Goal: Task Accomplishment & Management: Manage account settings

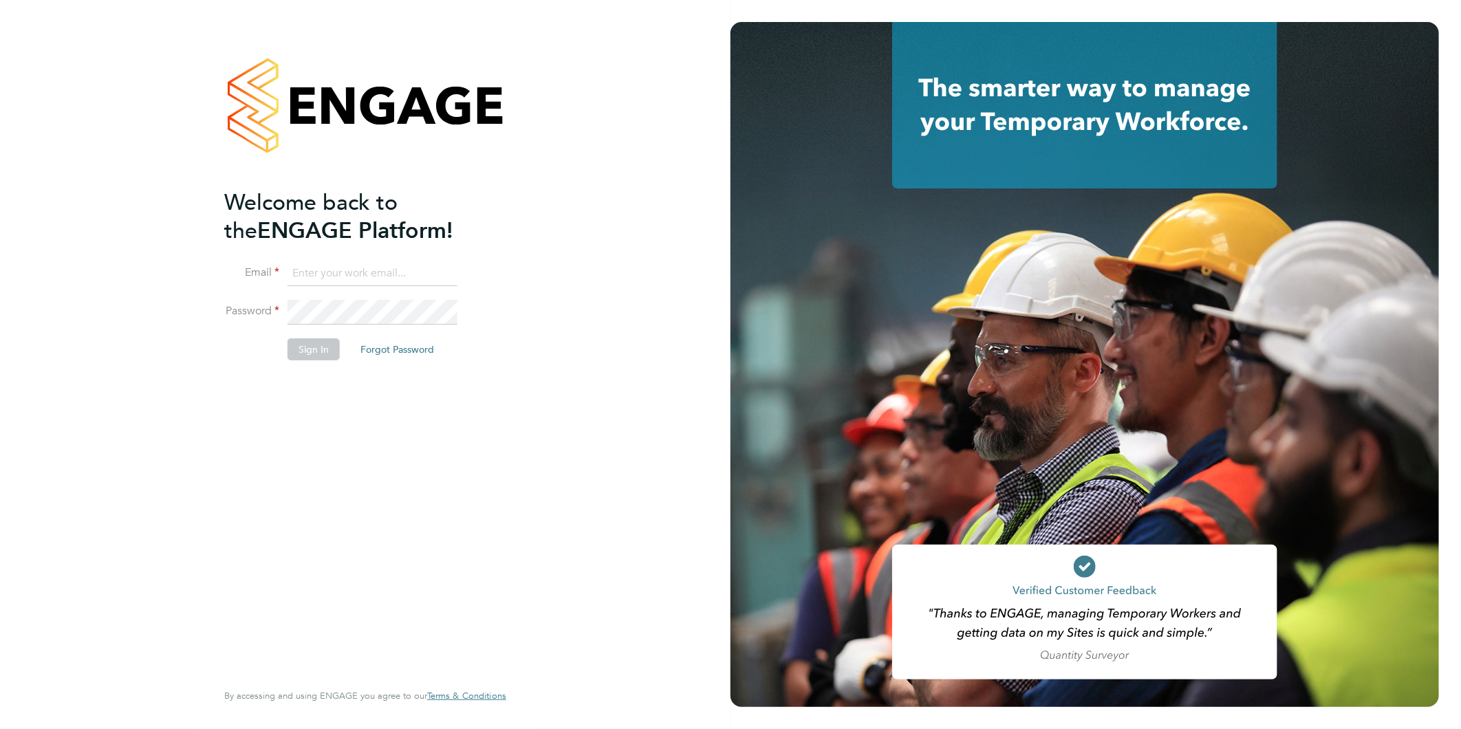
type input "[PERSON_NAME][EMAIL_ADDRESS][DOMAIN_NAME]"
click at [305, 349] on button "Sign In" at bounding box center [313, 349] width 52 height 22
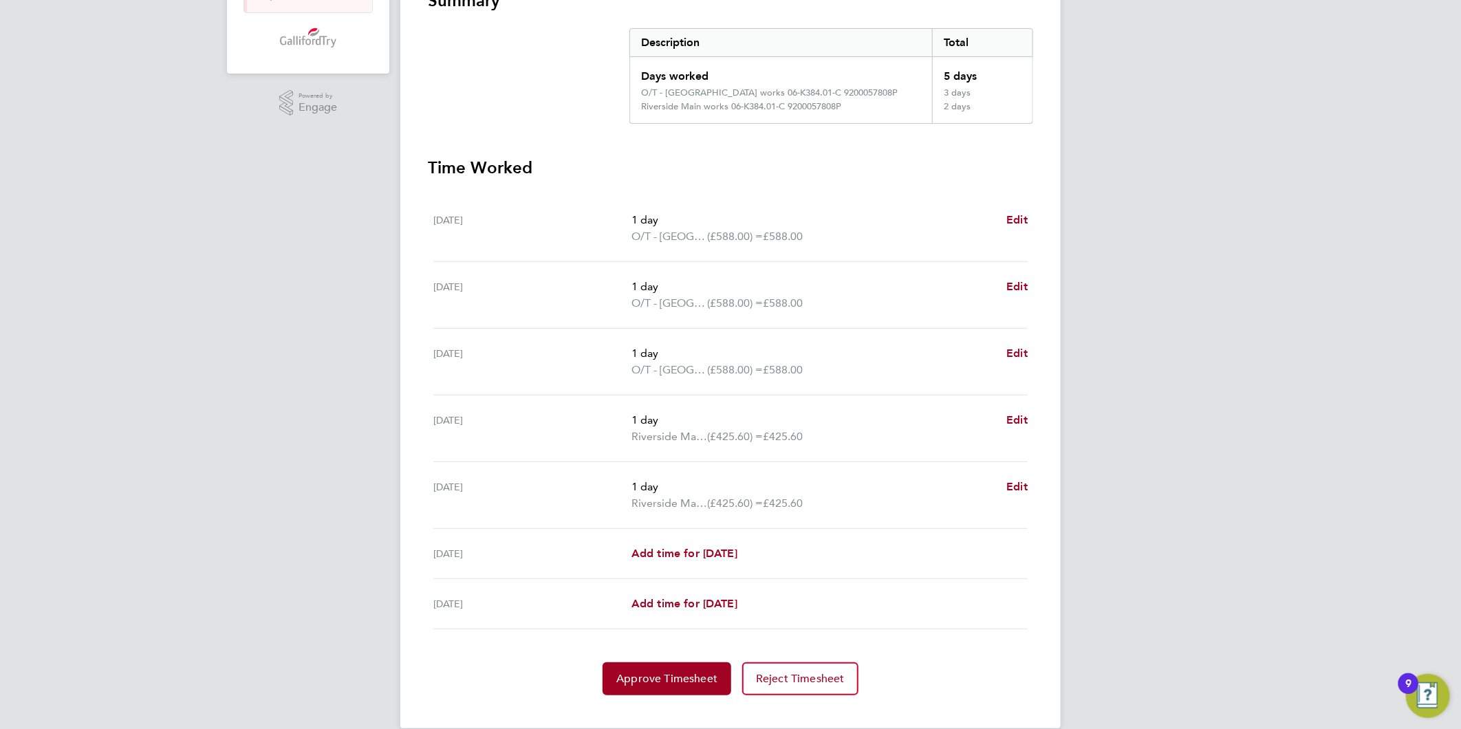
scroll to position [287, 0]
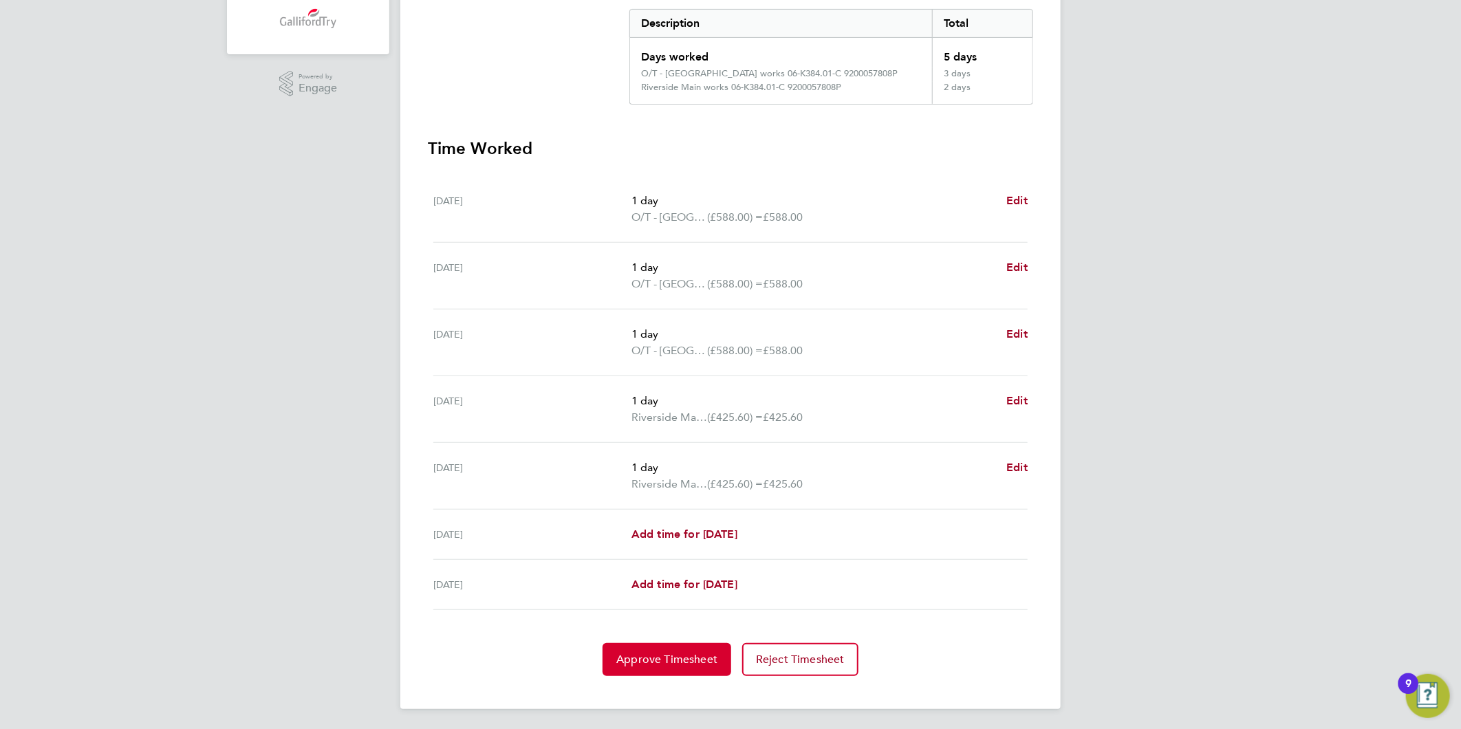
click at [684, 664] on span "Approve Timesheet" at bounding box center [666, 660] width 101 height 14
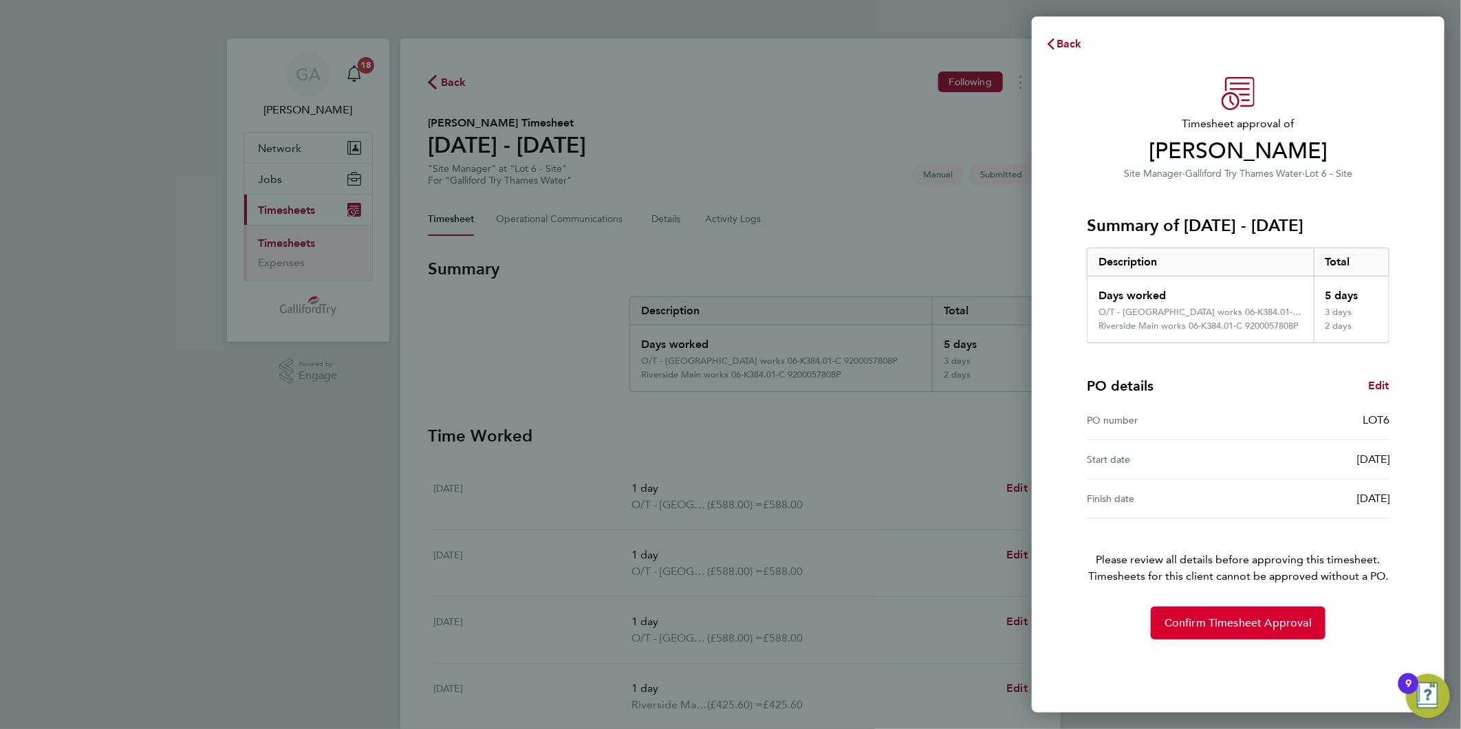
click at [1276, 612] on button "Confirm Timesheet Approval" at bounding box center [1238, 623] width 175 height 33
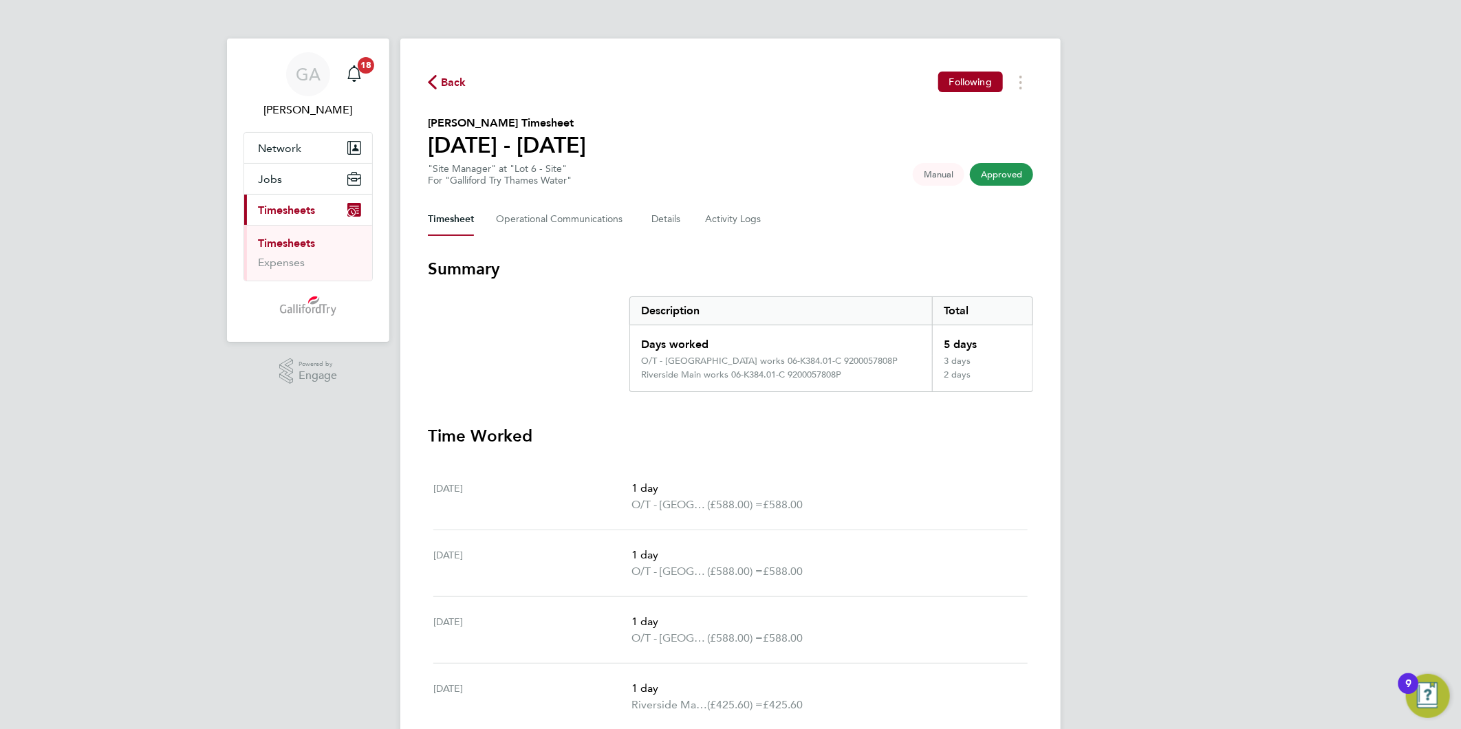
click at [448, 79] on span "Back" at bounding box center [453, 82] width 25 height 17
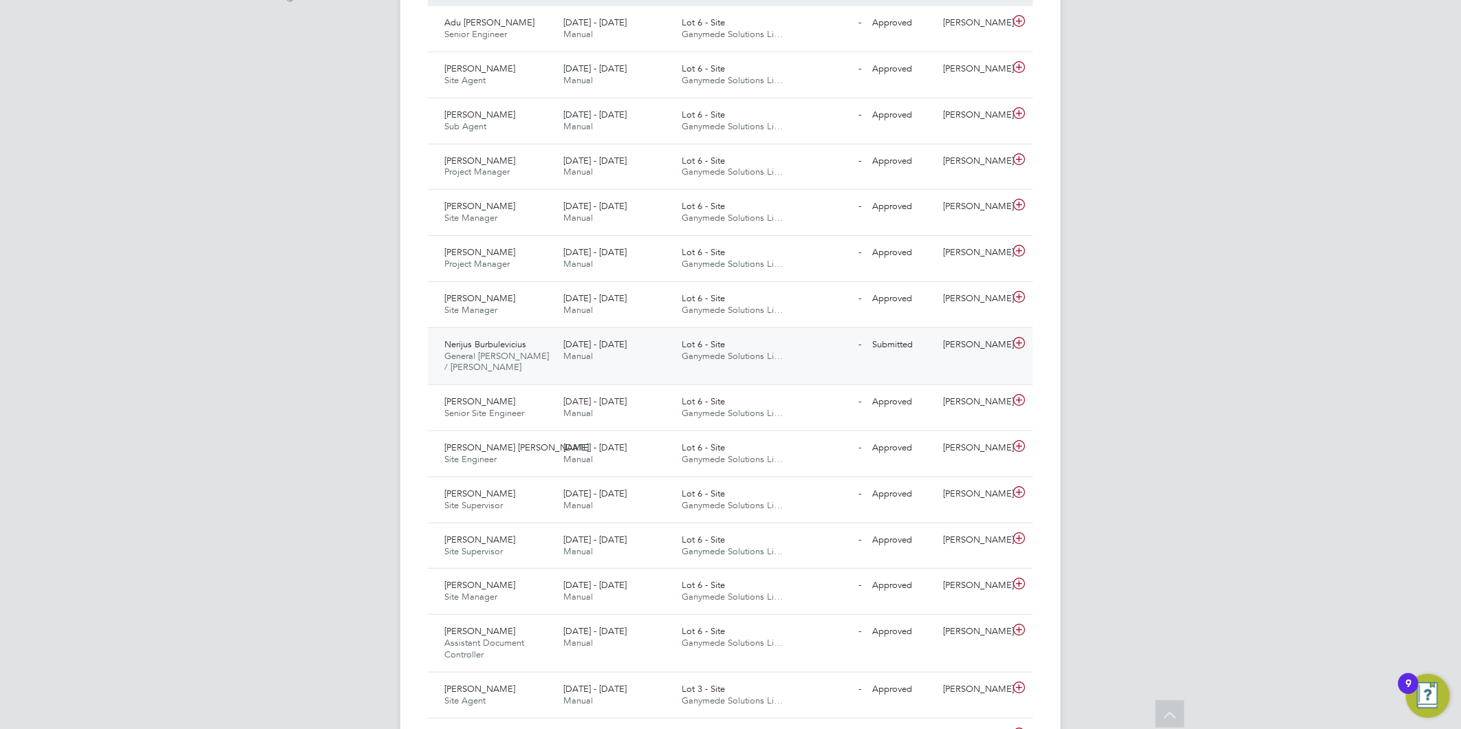
click at [666, 338] on div "[DATE] - [DATE] Manual" at bounding box center [617, 351] width 119 height 34
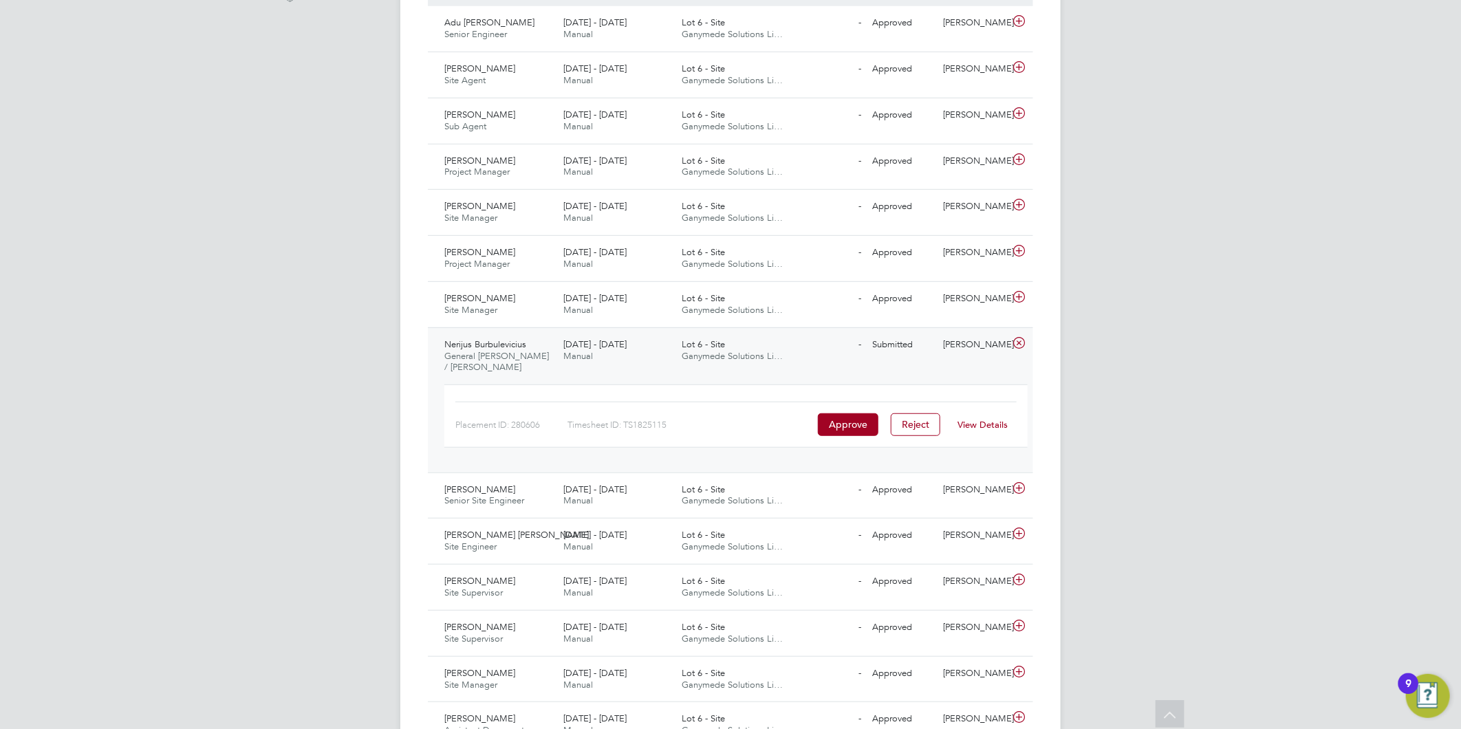
click at [984, 419] on link "View Details" at bounding box center [983, 425] width 50 height 12
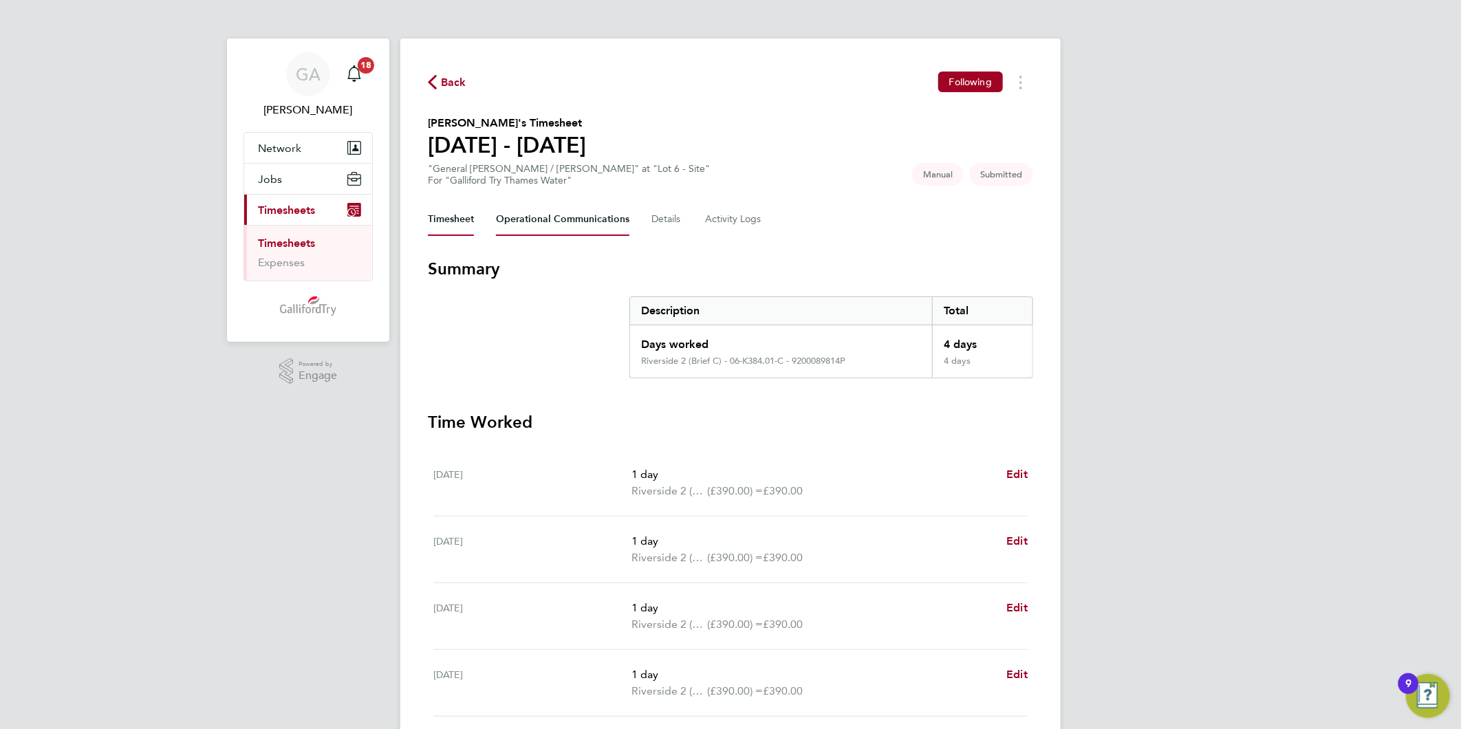
click at [606, 221] on Communications-tab "Operational Communications" at bounding box center [562, 219] width 133 height 33
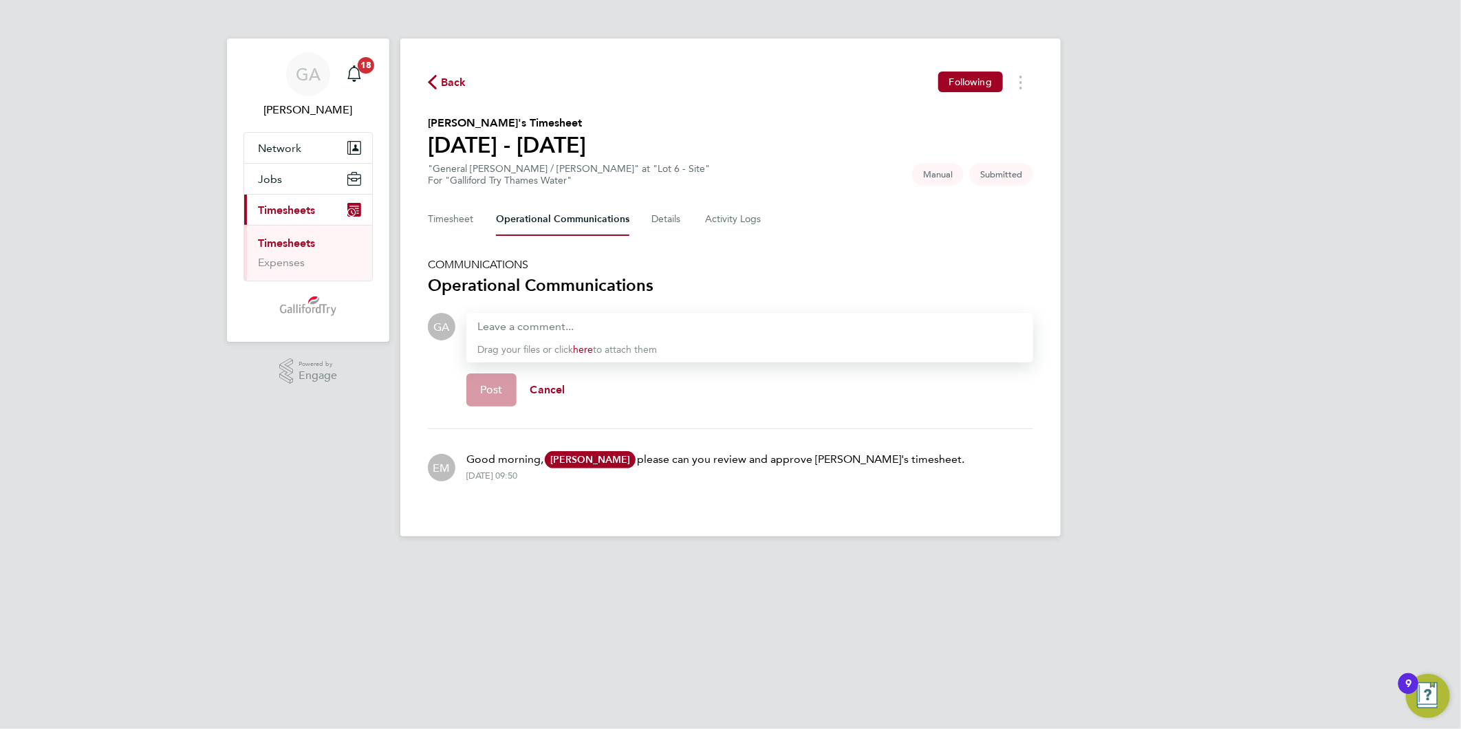
click at [506, 326] on div at bounding box center [749, 326] width 545 height 17
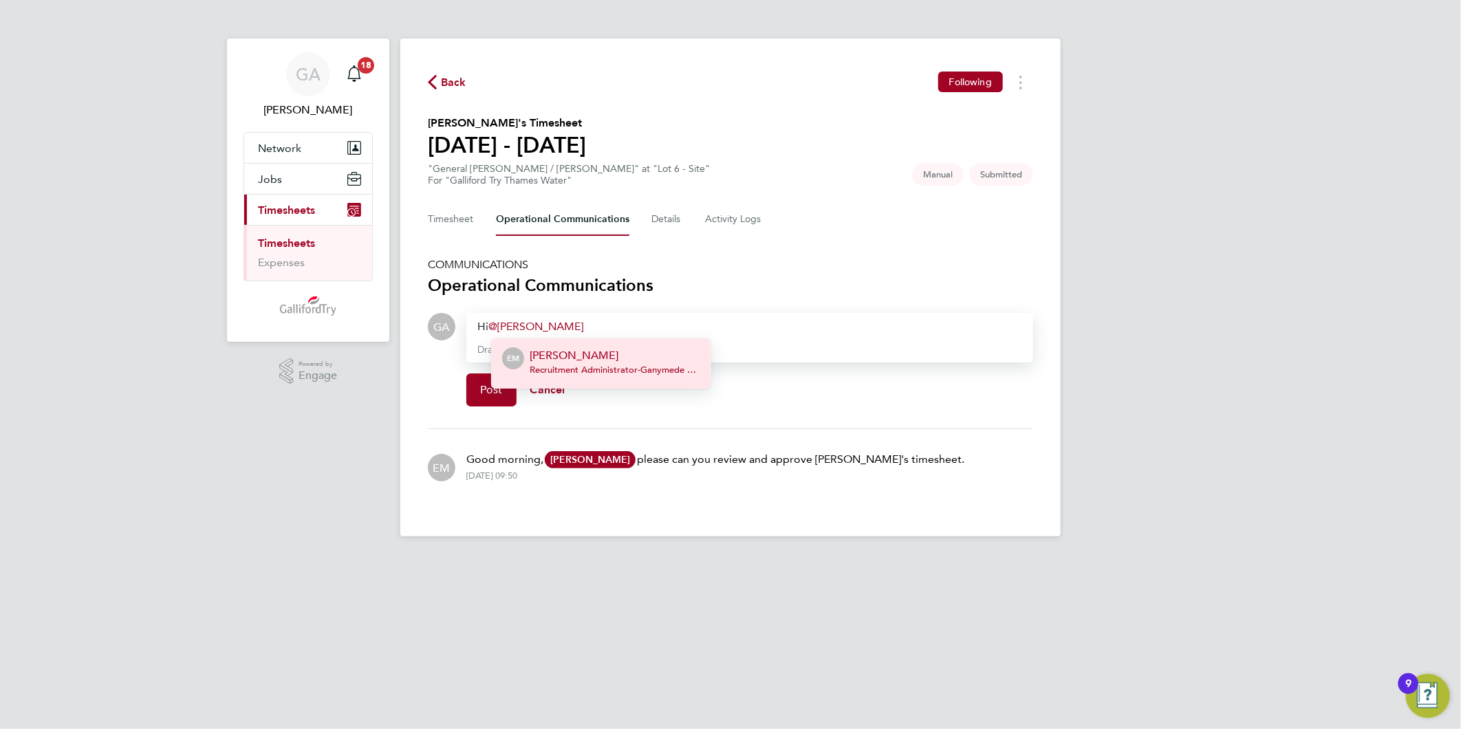
click at [607, 372] on span "Recruitment Administrator - Ganymede Solutions Limited" at bounding box center [615, 369] width 171 height 11
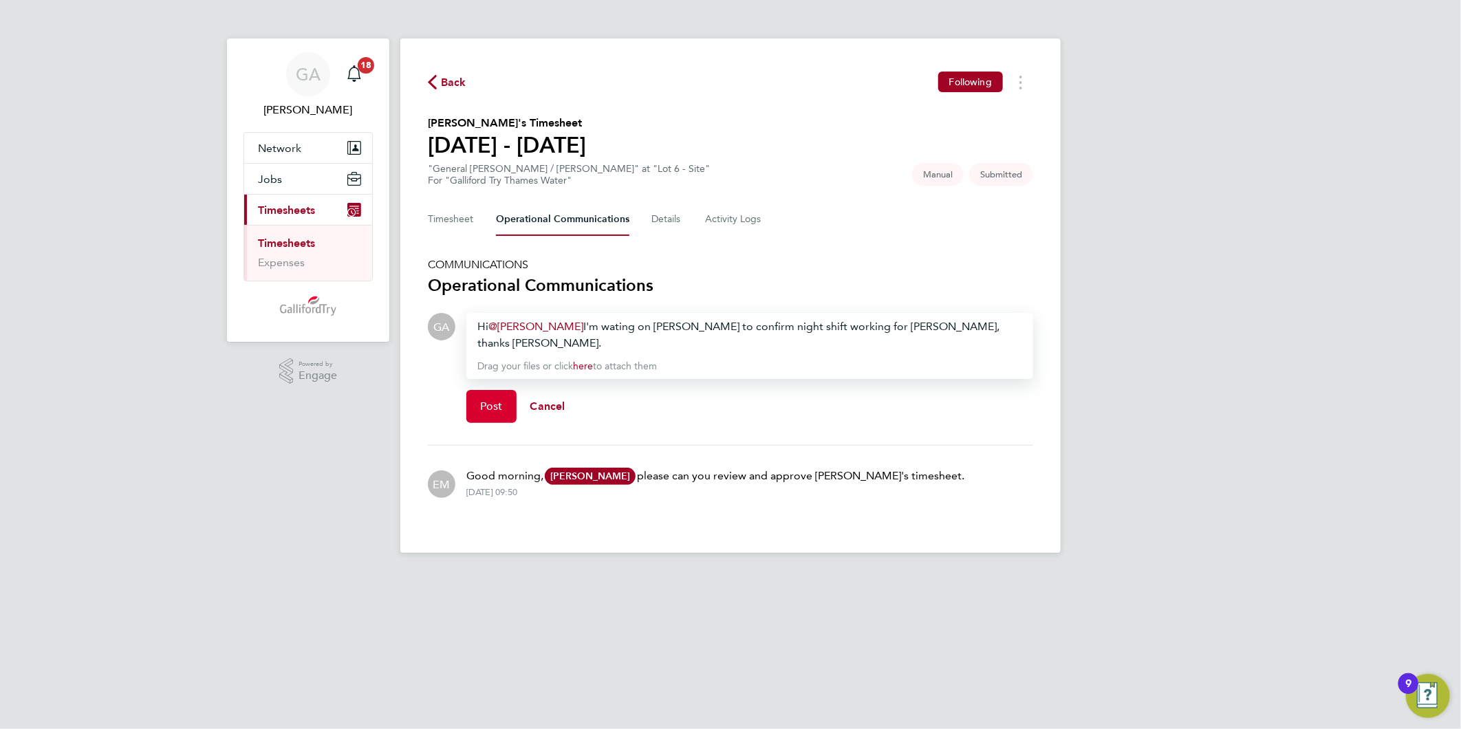
click at [490, 400] on span "Post" at bounding box center [491, 407] width 23 height 14
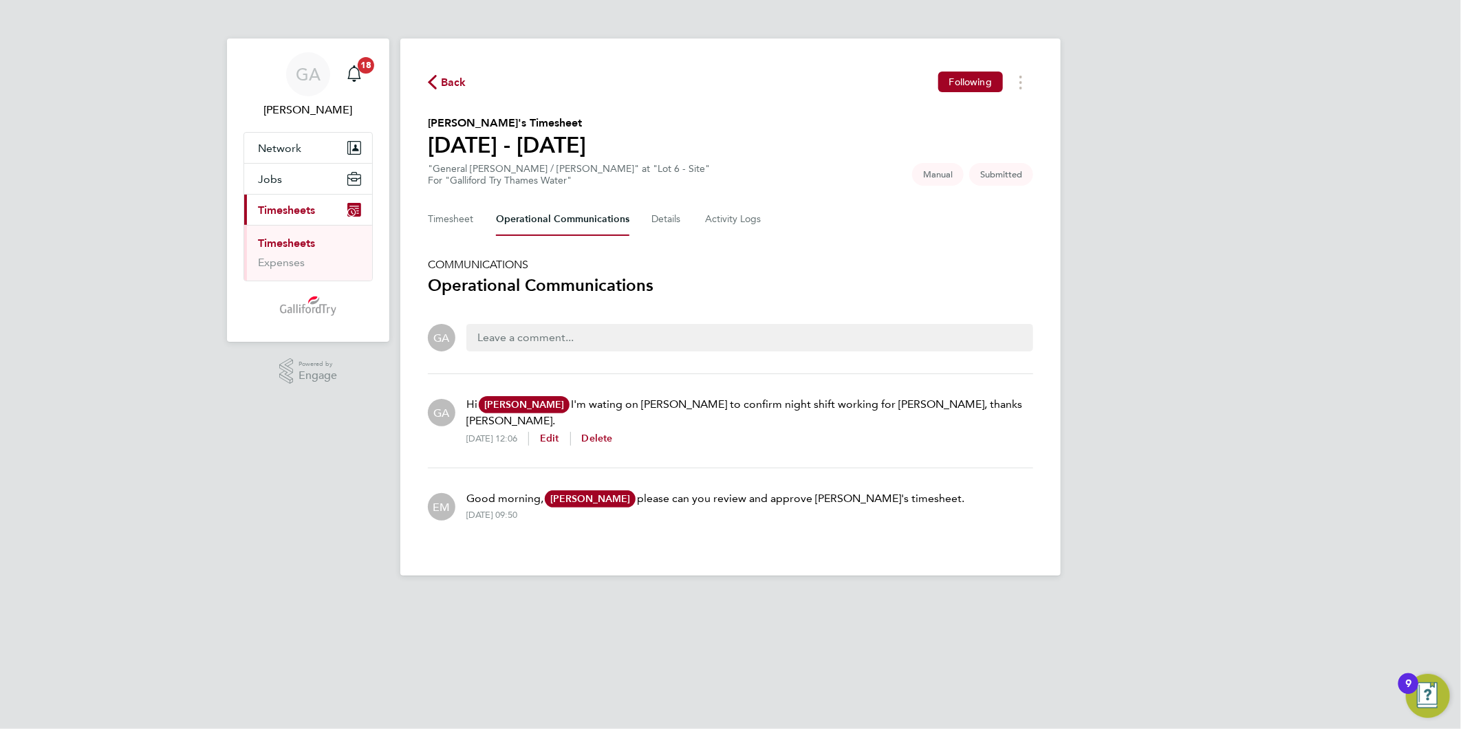
click at [450, 88] on span "Back" at bounding box center [453, 82] width 25 height 17
